Goal: Task Accomplishment & Management: Manage account settings

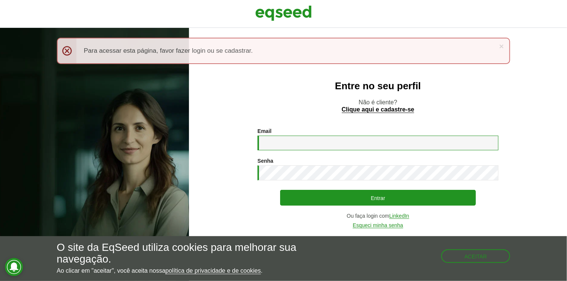
click at [271, 143] on input "Email *" at bounding box center [377, 142] width 241 height 15
click at [275, 143] on input "Email *" at bounding box center [377, 142] width 241 height 15
type input "*"
type input "**********"
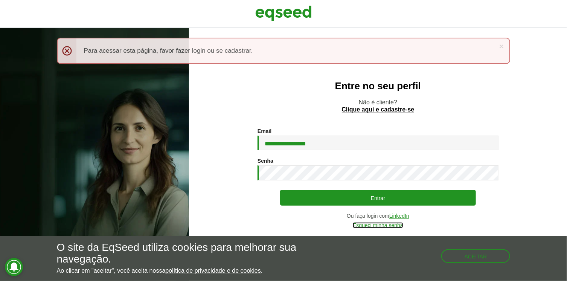
click at [377, 225] on link "Esqueci minha senha" at bounding box center [378, 225] width 50 height 6
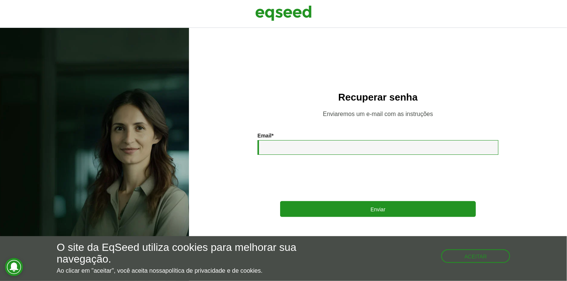
click at [281, 151] on input "Email *" at bounding box center [377, 147] width 241 height 15
type input "**********"
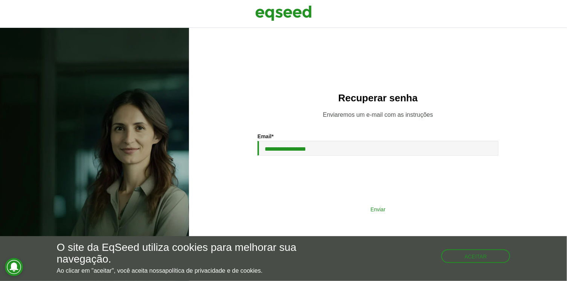
click at [379, 208] on button "Enviar" at bounding box center [378, 209] width 196 height 14
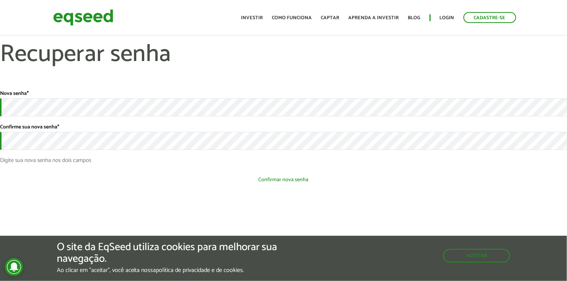
click at [289, 182] on button "Confirmar nova senha" at bounding box center [283, 179] width 567 height 14
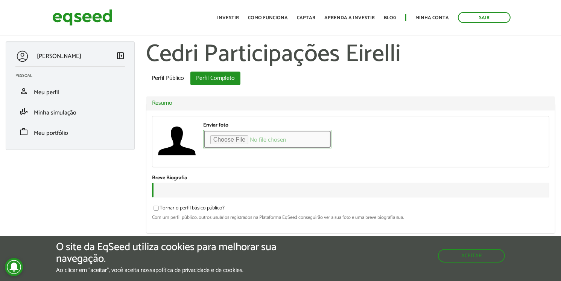
click at [231, 138] on input "Enviar foto" at bounding box center [267, 139] width 128 height 18
click at [120, 53] on span "left_panel_close" at bounding box center [120, 55] width 9 height 9
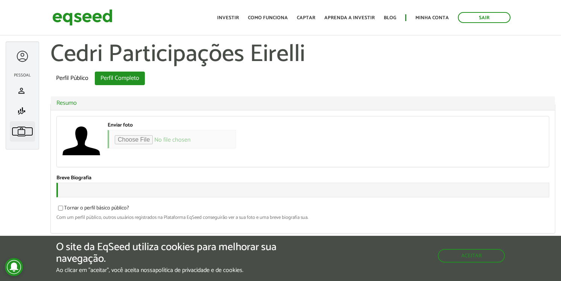
click at [18, 134] on span "work" at bounding box center [21, 131] width 9 height 9
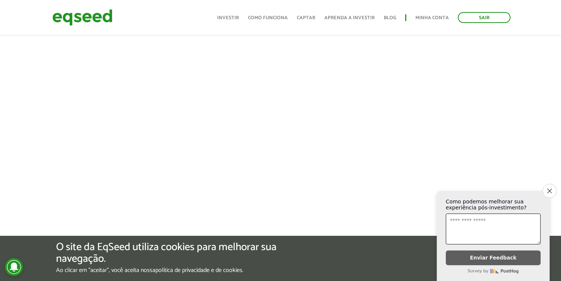
scroll to position [188, 0]
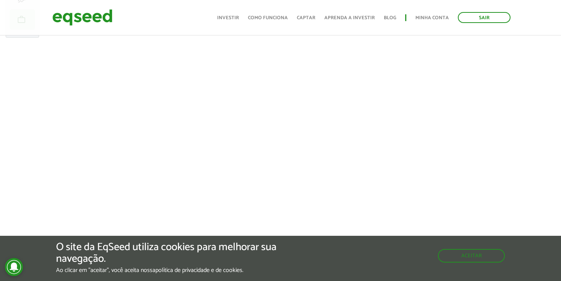
scroll to position [113, 0]
